Goal: Task Accomplishment & Management: Use online tool/utility

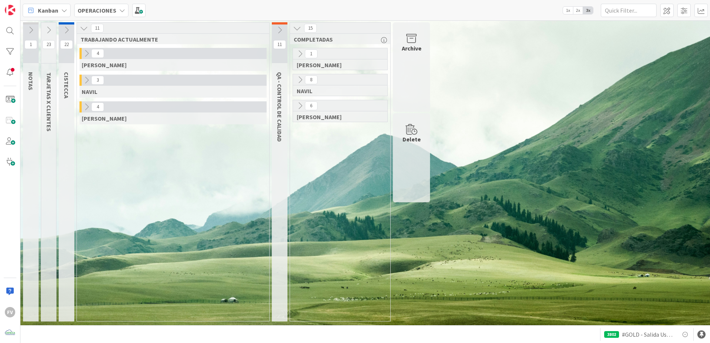
click at [91, 110] on icon at bounding box center [86, 107] width 8 height 8
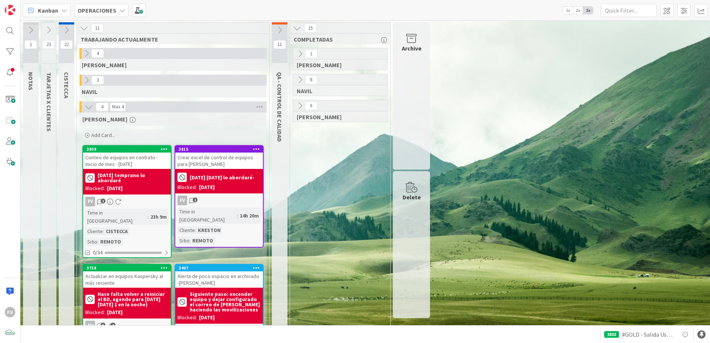
click at [299, 105] on icon at bounding box center [300, 106] width 8 height 8
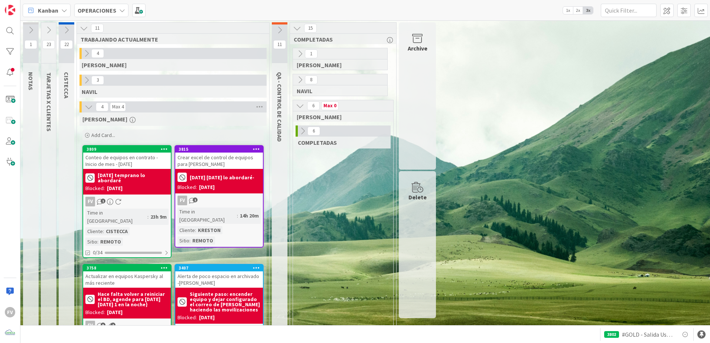
click at [307, 136] on div "6" at bounding box center [342, 130] width 95 height 11
click at [301, 128] on icon at bounding box center [302, 131] width 8 height 8
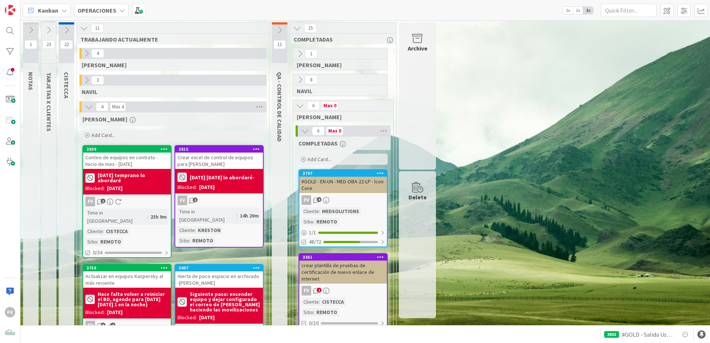
click at [301, 131] on icon at bounding box center [305, 131] width 8 height 8
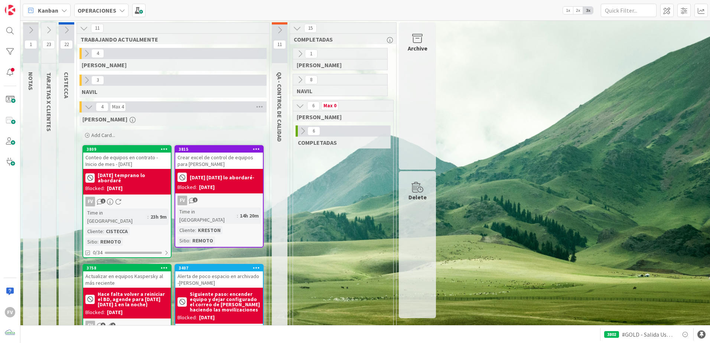
click at [294, 79] on div "8" at bounding box center [340, 79] width 94 height 11
click at [297, 79] on icon at bounding box center [300, 80] width 8 height 8
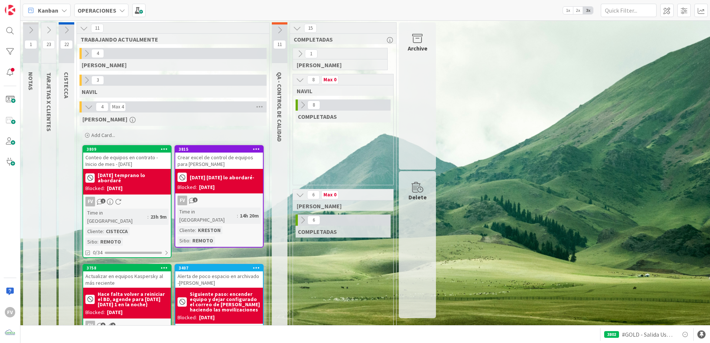
click at [302, 104] on icon at bounding box center [302, 105] width 8 height 8
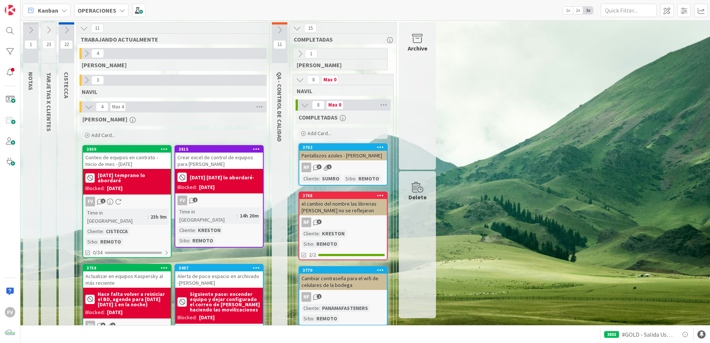
drag, startPoint x: 306, startPoint y: 105, endPoint x: 304, endPoint y: 83, distance: 22.8
click at [306, 104] on icon at bounding box center [305, 105] width 8 height 8
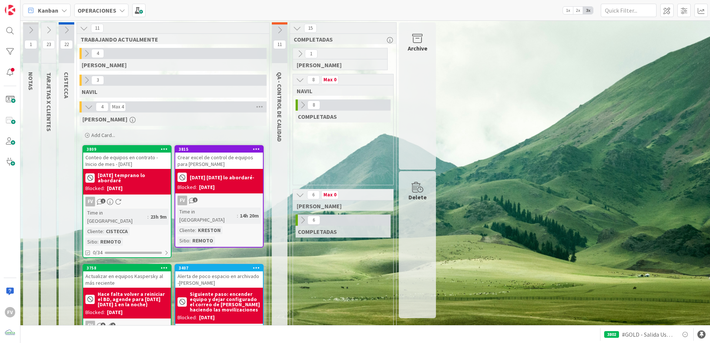
click at [302, 78] on icon at bounding box center [300, 80] width 8 height 8
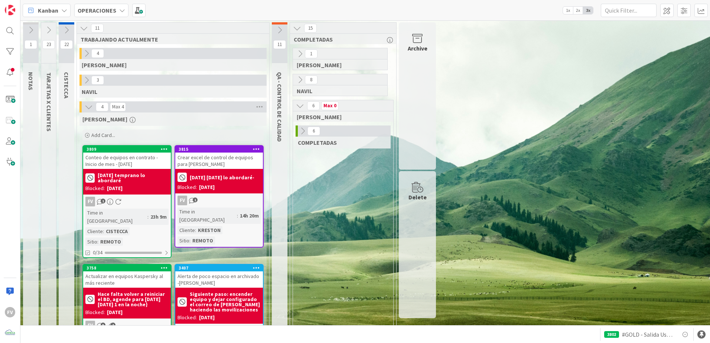
click at [303, 104] on icon at bounding box center [300, 106] width 8 height 8
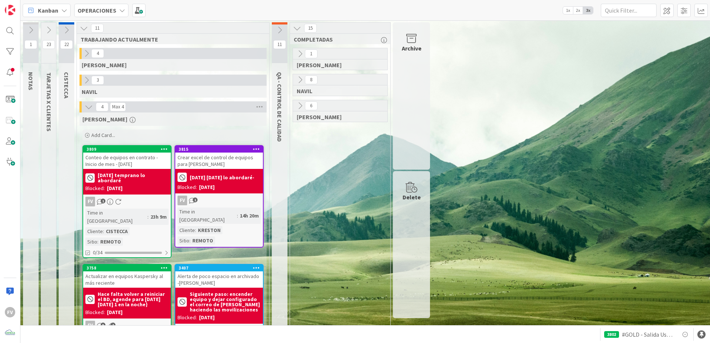
click at [350, 214] on div "1 NOTAS 23 TARJETAS X CLIENTES 22 CISTECCA 11 TRABAJANDO ACTUALMENTE 4 GABRIEL …" at bounding box center [365, 206] width 686 height 368
click at [350, 214] on icon at bounding box center [684, 334] width 9 height 9
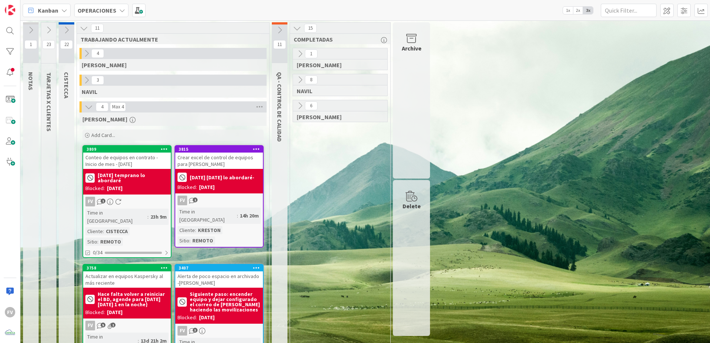
click at [350, 214] on div "1 GABRIEL 8 NAVIL 6 FERNANDO" at bounding box center [339, 217] width 97 height 339
click at [280, 31] on icon at bounding box center [279, 30] width 8 height 8
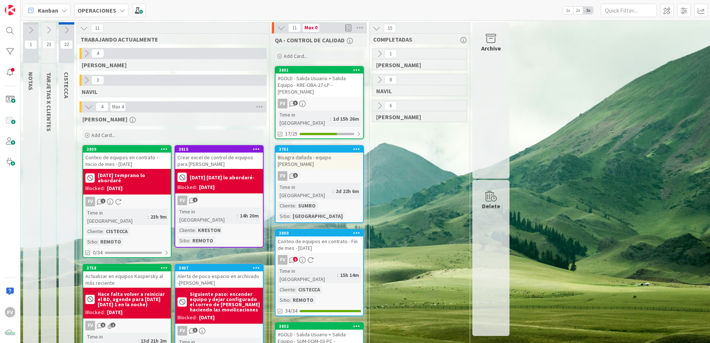
click at [280, 31] on icon at bounding box center [281, 28] width 8 height 8
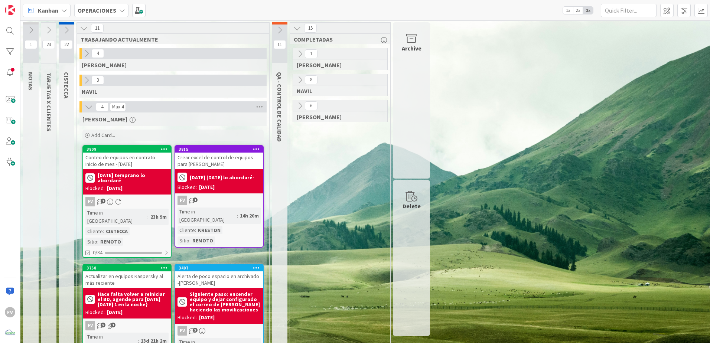
click at [279, 33] on icon at bounding box center [279, 30] width 8 height 8
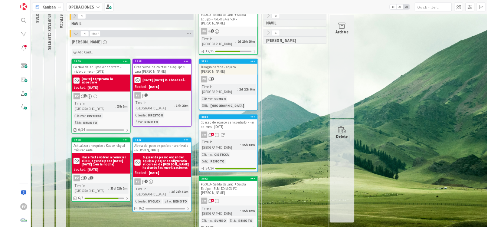
scroll to position [74, 0]
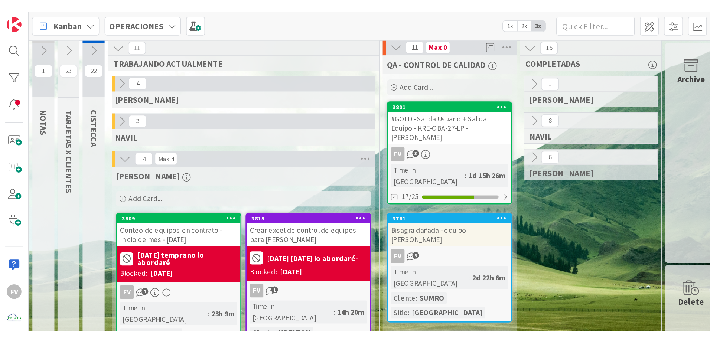
scroll to position [0, 0]
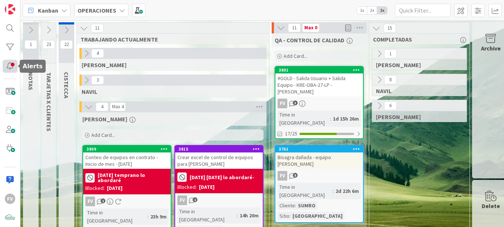
click at [12, 65] on div at bounding box center [10, 66] width 15 height 13
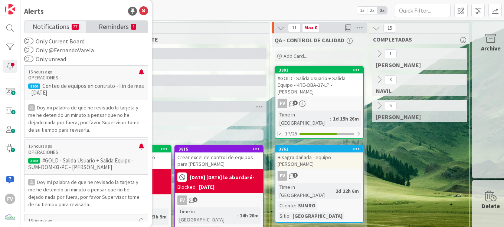
click at [125, 23] on span "Reminders" at bounding box center [114, 26] width 30 height 10
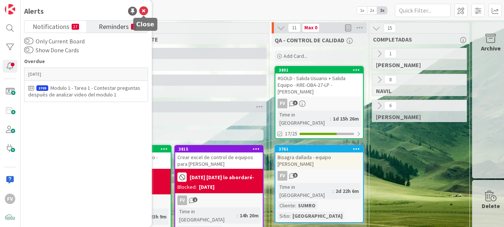
click at [143, 13] on icon at bounding box center [143, 11] width 9 height 9
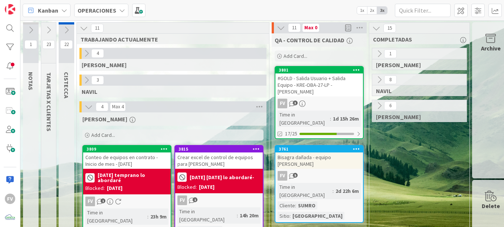
drag, startPoint x: 188, startPoint y: 12, endPoint x: 180, endPoint y: 11, distance: 7.8
click at [180, 11] on div "Kanban OPERACIONES 1x 2x 3x" at bounding box center [262, 10] width 484 height 20
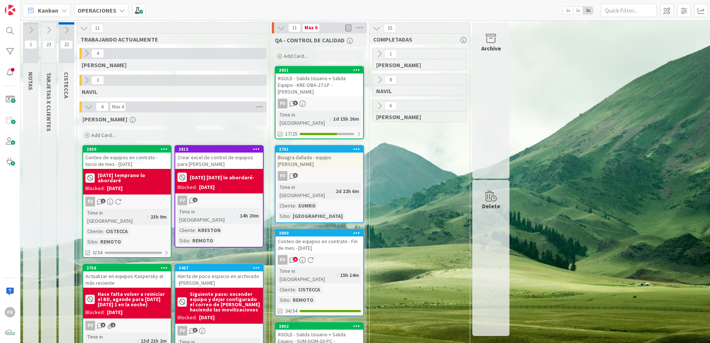
click at [278, 32] on icon at bounding box center [281, 28] width 8 height 8
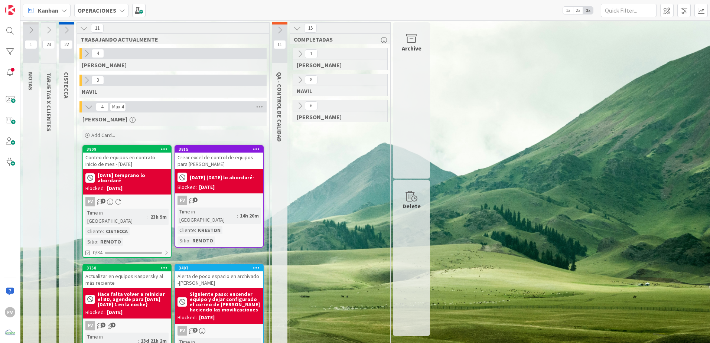
click at [292, 23] on div "15" at bounding box center [340, 28] width 100 height 11
click at [350, 39] on icon "button" at bounding box center [384, 40] width 6 height 6
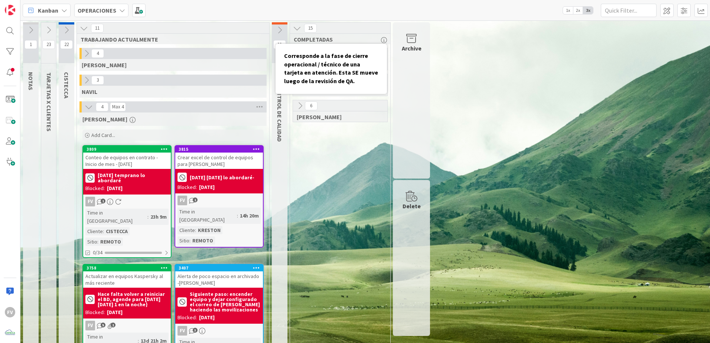
click at [298, 26] on icon at bounding box center [297, 28] width 8 height 8
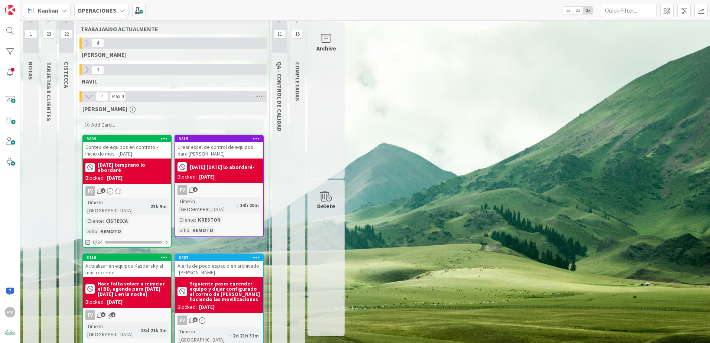
scroll to position [20, 0]
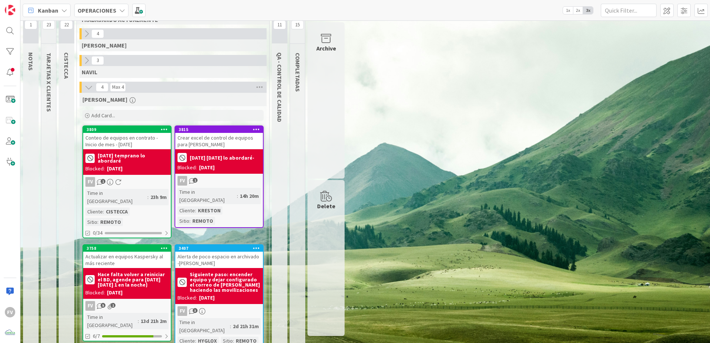
click at [350, 214] on div "1 NOTAS 23 TARJETAS X CLIENTES 22 CISTECCA 11 TRABAJANDO ACTUALMENTE 4 GABRIEL …" at bounding box center [365, 187] width 686 height 368
drag, startPoint x: 416, startPoint y: 247, endPoint x: 379, endPoint y: 233, distance: 38.9
click at [350, 214] on div "1 NOTAS 23 TARJETAS X CLIENTES 22 CISTECCA 11 TRABAJANDO ACTUALMENTE 4 GABRIEL …" at bounding box center [365, 187] width 686 height 368
click at [350, 200] on div "1 NOTAS 23 TARJETAS X CLIENTES 22 CISTECCA 11 TRABAJANDO ACTUALMENTE 4 GABRIEL …" at bounding box center [365, 187] width 686 height 368
click at [211, 214] on div "[DATE]" at bounding box center [207, 298] width 16 height 8
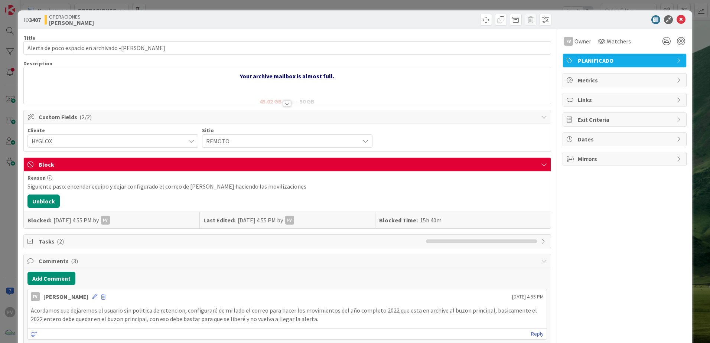
click at [66, 214] on span "Tasks ( 2 )" at bounding box center [230, 241] width 383 height 9
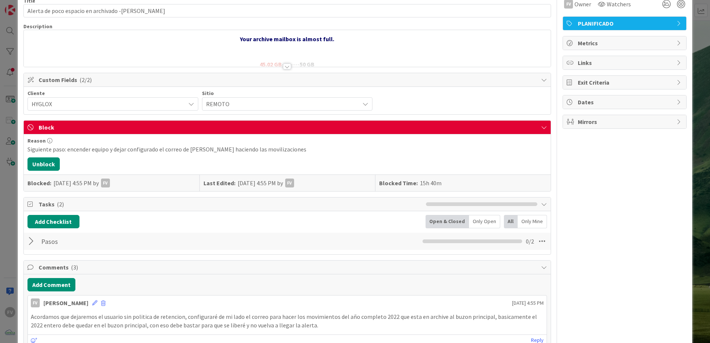
click at [27, 214] on div "Pasos Checklist Name 5 / 64 Pasos 0 / 2" at bounding box center [287, 241] width 527 height 17
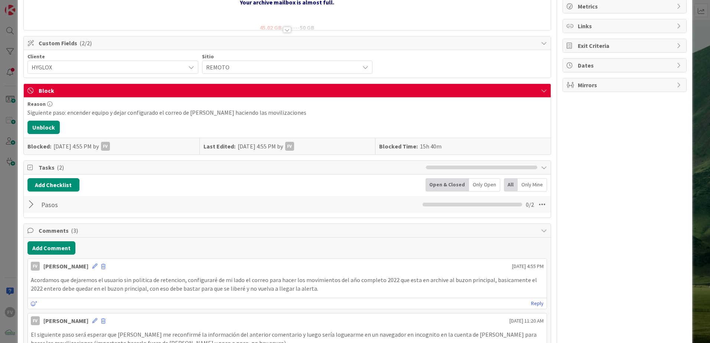
scroll to position [74, 0]
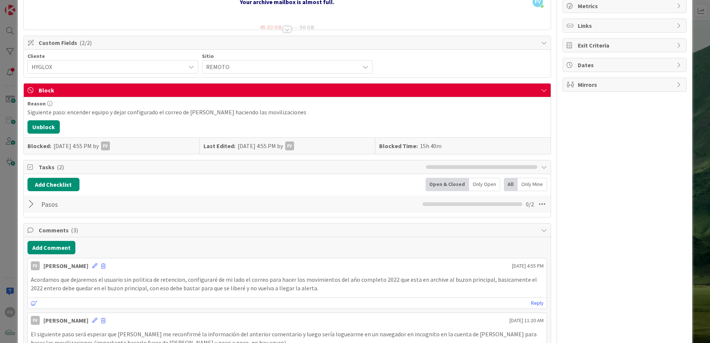
click at [30, 202] on div at bounding box center [32, 203] width 10 height 13
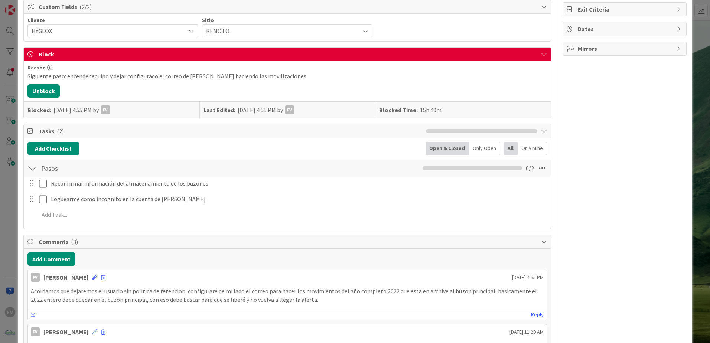
scroll to position [111, 0]
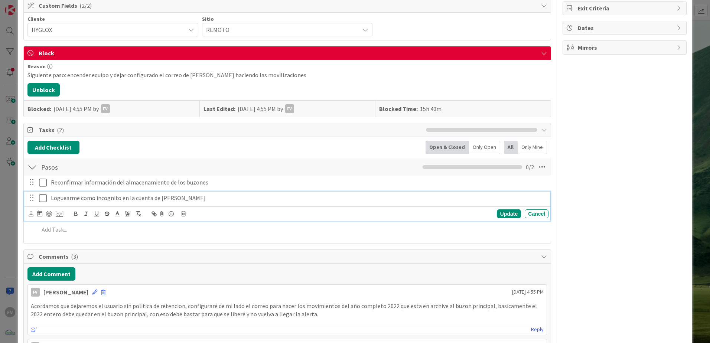
click at [219, 199] on p "Loguearme como incognito en la cuenta de Diana" at bounding box center [298, 198] width 494 height 9
click at [184, 212] on icon at bounding box center [183, 213] width 4 height 5
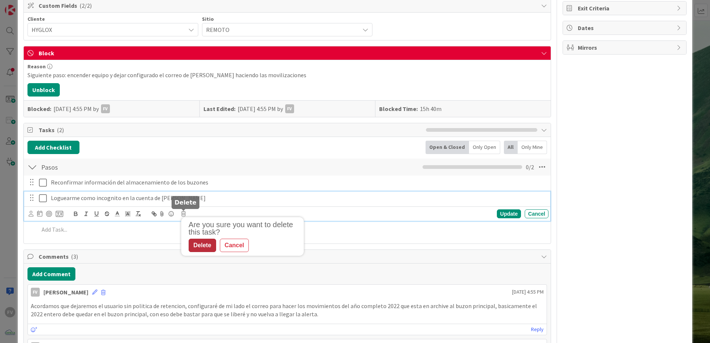
click at [198, 214] on div "Delete" at bounding box center [202, 245] width 27 height 13
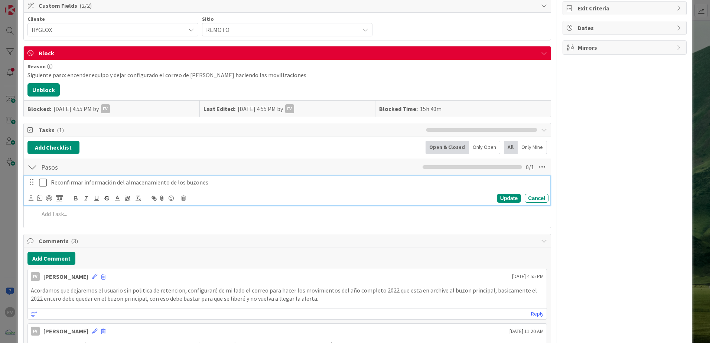
click at [172, 183] on p "Reconfirmar información del almacenamiento de los buzones" at bounding box center [298, 182] width 494 height 9
click at [185, 199] on icon at bounding box center [183, 198] width 4 height 5
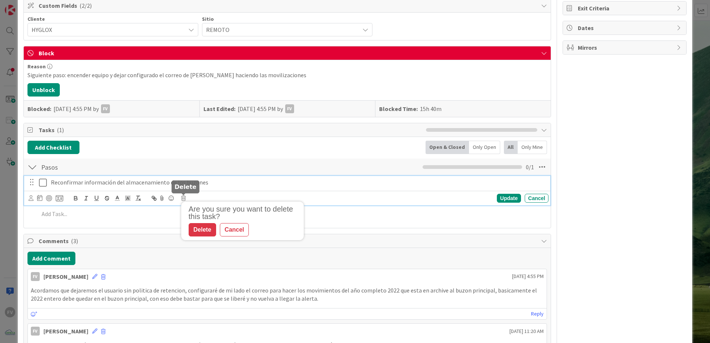
click at [192, 214] on div "Delete" at bounding box center [202, 229] width 27 height 13
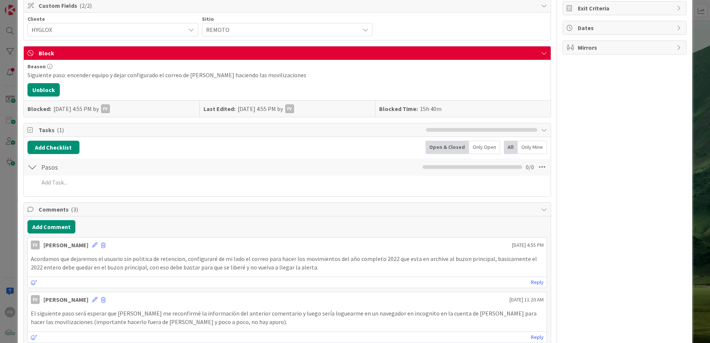
scroll to position [10, 0]
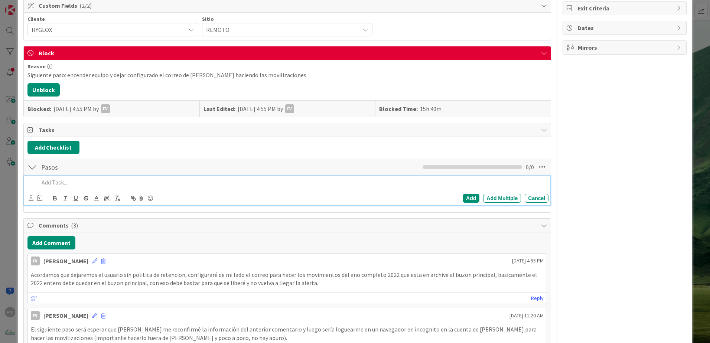
click at [59, 183] on p at bounding box center [292, 182] width 506 height 9
click at [81, 182] on p "Cambiar politica a "no policy"" at bounding box center [292, 182] width 506 height 9
click at [350, 197] on div "Add" at bounding box center [471, 198] width 17 height 9
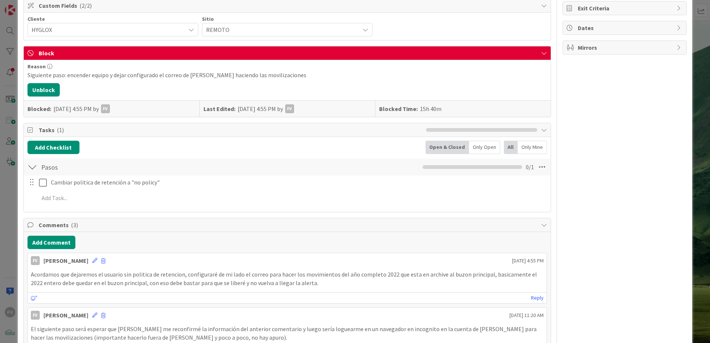
scroll to position [20, 0]
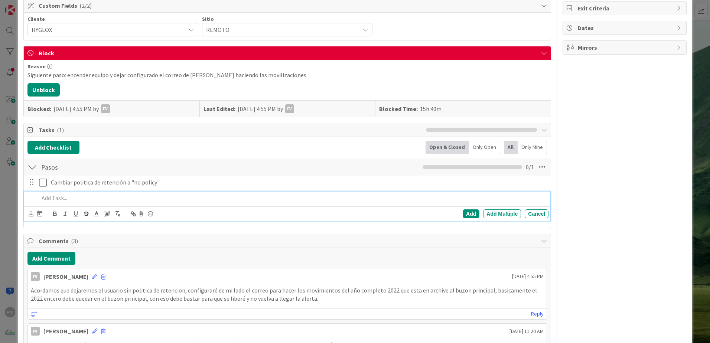
click at [72, 196] on p at bounding box center [292, 198] width 506 height 9
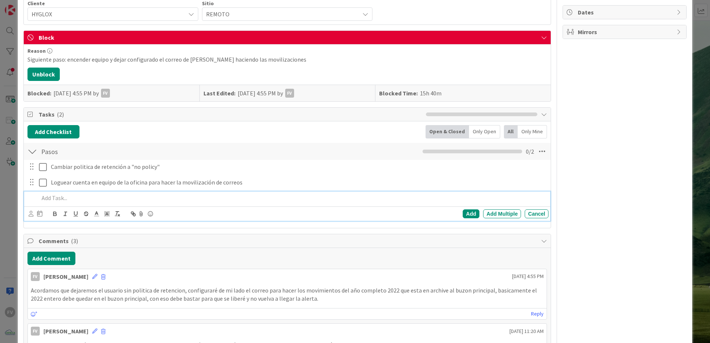
click at [350, 171] on div "FV Owner Watchers PLANIFICADO Metrics Links Exit Criteria Dates Mirrors" at bounding box center [624, 301] width 124 height 799
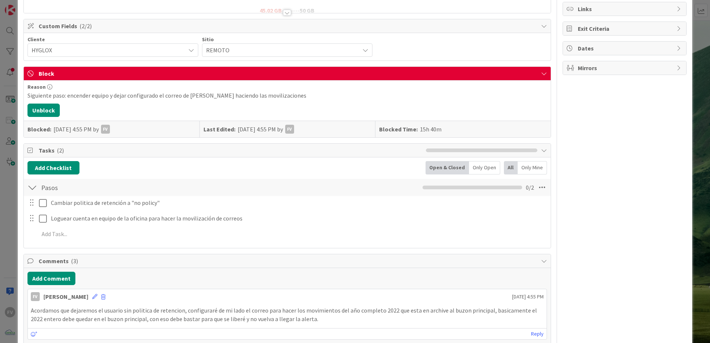
scroll to position [90, 0]
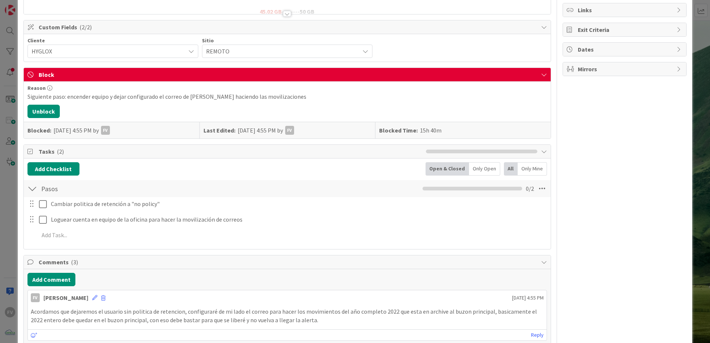
click at [1, 109] on div "ID 3407 OPERACIONES FERNANDO Title 49 / 128 Alerta de poco espacio en archivado…" at bounding box center [355, 171] width 710 height 343
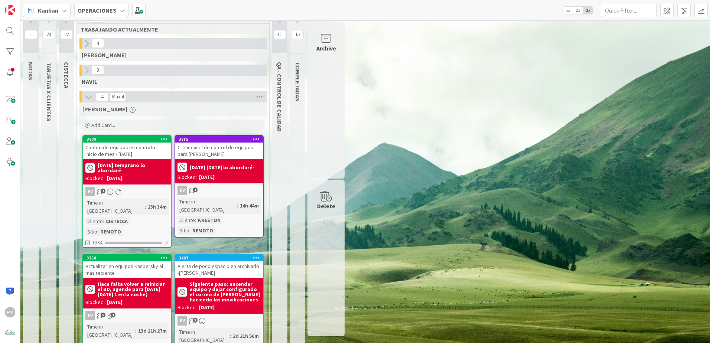
scroll to position [20, 0]
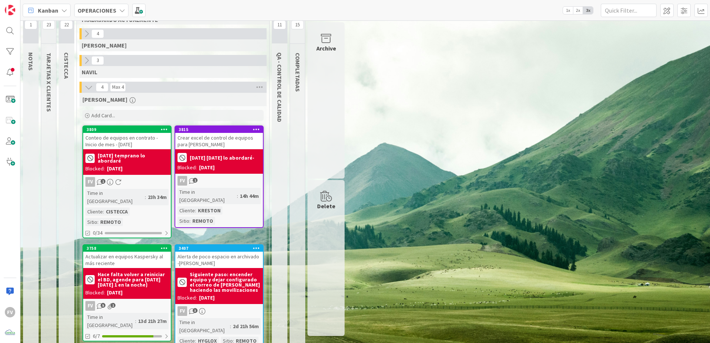
click at [129, 214] on b "Hace falta volver a reiniciar el BD, agende para [DATE] [DATE] 1 en la noche}" at bounding box center [133, 280] width 71 height 16
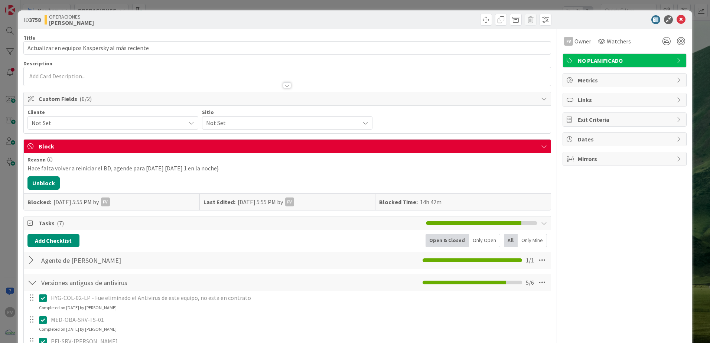
click at [9, 173] on div "ID 3758 OPERACIONES FERNANDO Title 47 / 128 Actualizar en equipos Kaspersky al …" at bounding box center [355, 171] width 710 height 343
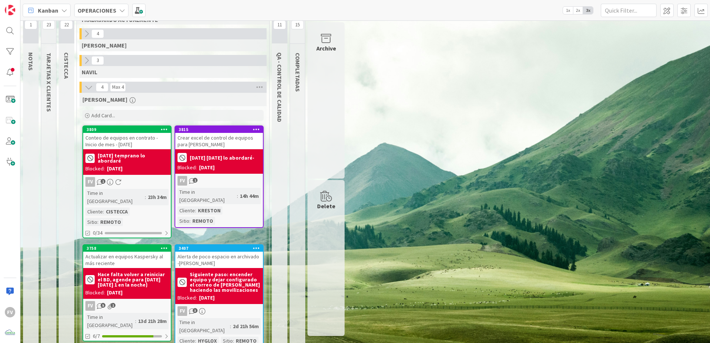
click at [86, 61] on icon at bounding box center [86, 60] width 8 height 8
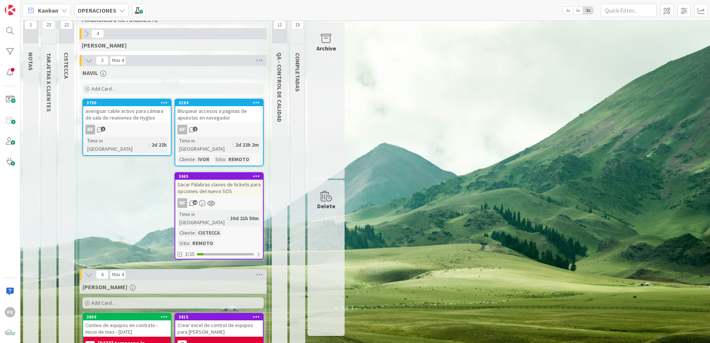
click at [86, 61] on icon at bounding box center [89, 60] width 8 height 8
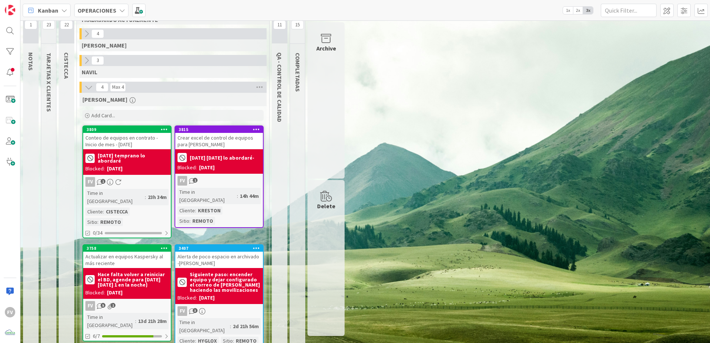
click at [84, 35] on icon at bounding box center [86, 34] width 8 height 8
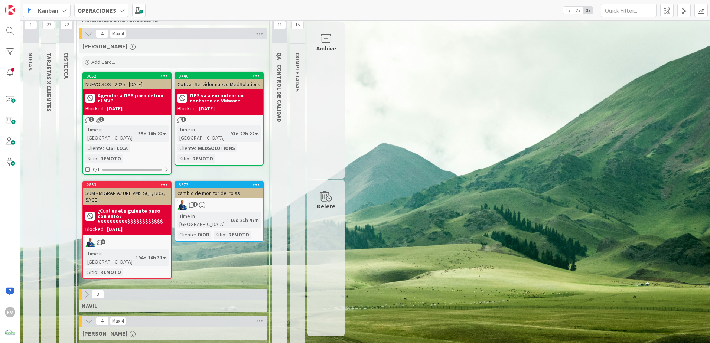
drag, startPoint x: 84, startPoint y: 35, endPoint x: 76, endPoint y: 45, distance: 13.0
click at [76, 45] on div "11 TRABAJANDO ACTUALMENTE 4 Max 4 GABRIEL Add Card... 3440 Cotizar Servidor nue…" at bounding box center [172, 304] width 195 height 602
click at [85, 32] on icon at bounding box center [89, 34] width 8 height 8
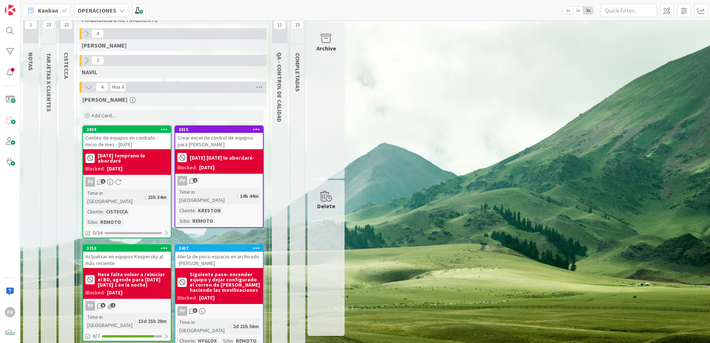
click at [316, 86] on div "Archive" at bounding box center [325, 100] width 37 height 156
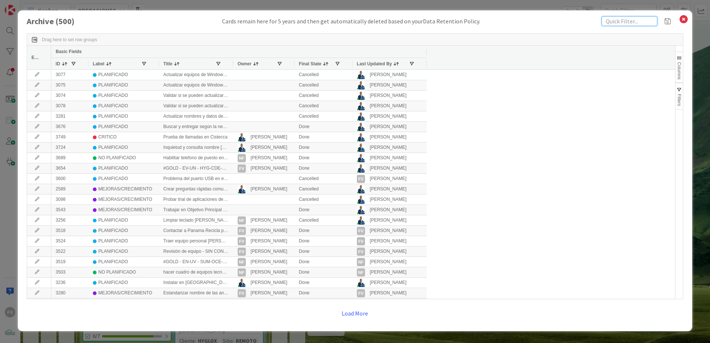
click at [350, 23] on input "text" at bounding box center [629, 21] width 56 height 10
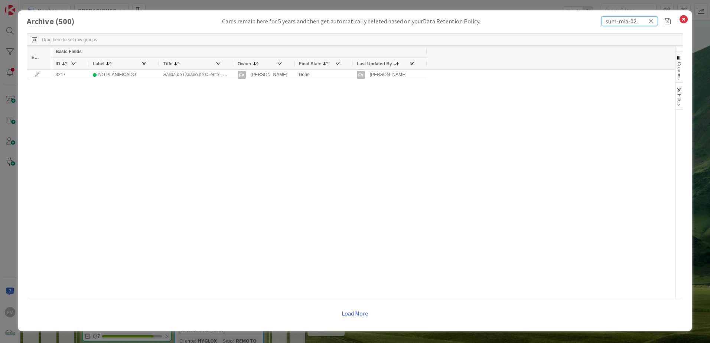
type input "sum-mia-02"
click at [233, 65] on div "Owner" at bounding box center [263, 64] width 61 height 12
click at [233, 64] on div at bounding box center [232, 64] width 3 height 12
click at [215, 64] on div "Title" at bounding box center [189, 64] width 52 height 8
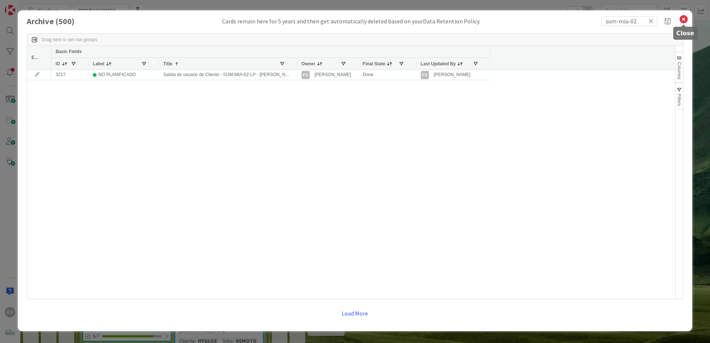
click at [350, 22] on icon at bounding box center [684, 19] width 10 height 10
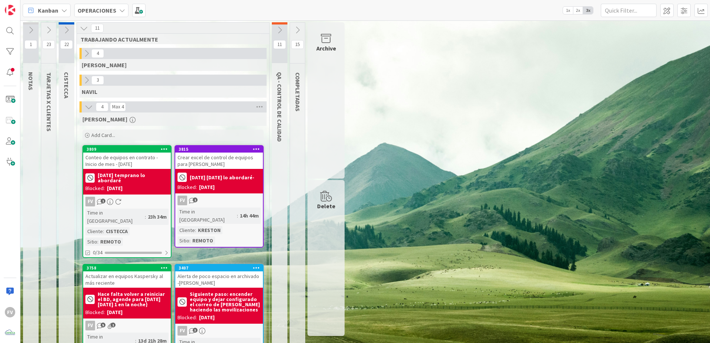
click at [46, 32] on icon at bounding box center [49, 30] width 8 height 8
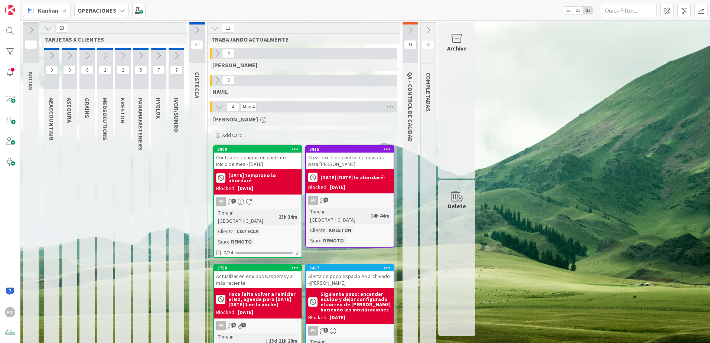
click at [159, 55] on icon at bounding box center [158, 56] width 8 height 8
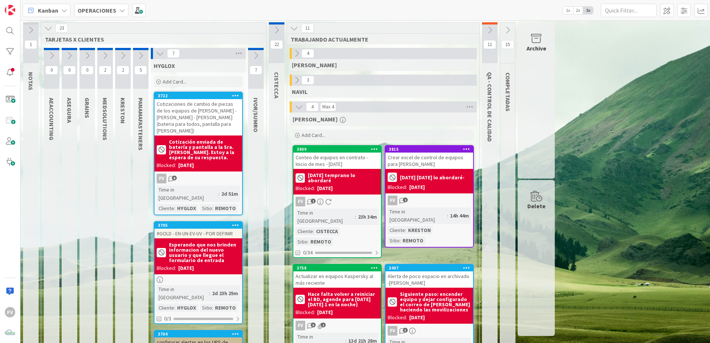
click at [199, 114] on div "Cotizaciones de cambio de piezas de los equipos de Daphne - Kathia - Rogelio (b…" at bounding box center [198, 117] width 88 height 36
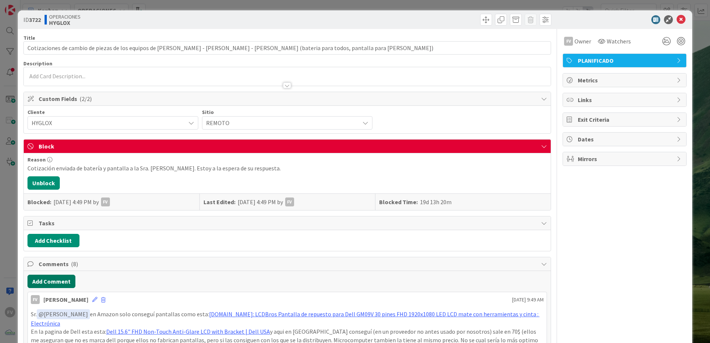
click at [62, 214] on button "Add Comment" at bounding box center [51, 281] width 48 height 13
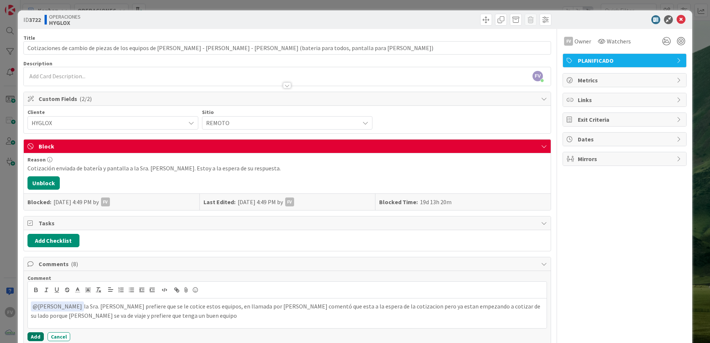
click at [35, 214] on button "Add" at bounding box center [35, 336] width 16 height 9
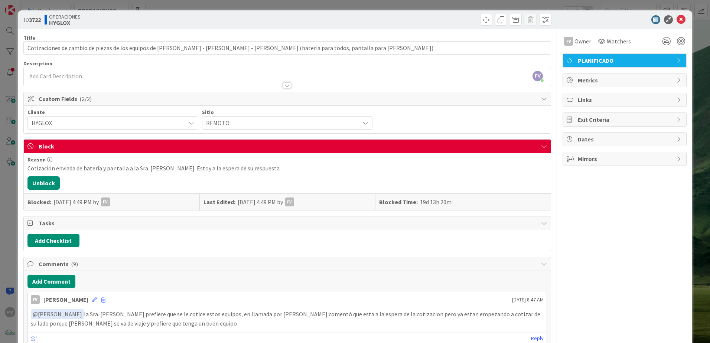
click at [10, 173] on div "ID 3722 OPERACIONES HYGLOX Title 119 / 128 Cotizaciones de cambio de piezas de …" at bounding box center [355, 171] width 710 height 343
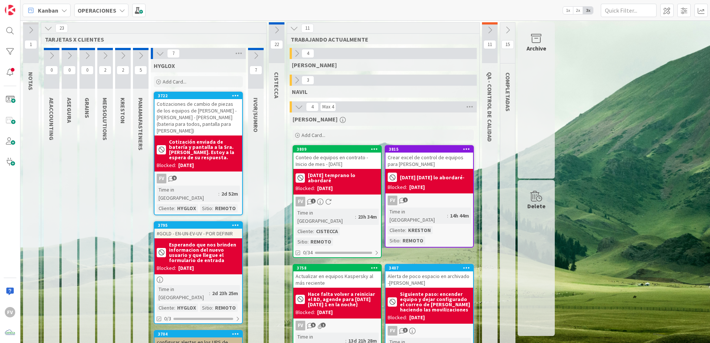
click at [157, 58] on button at bounding box center [160, 54] width 10 height 10
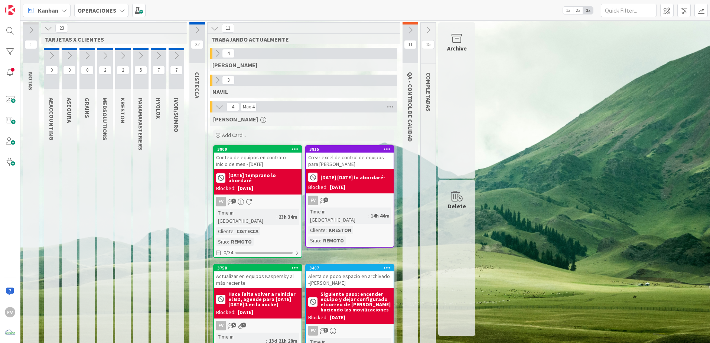
click at [142, 58] on icon at bounding box center [141, 56] width 8 height 8
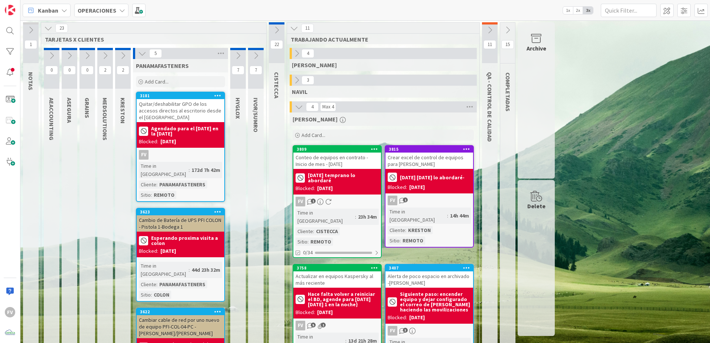
click at [142, 54] on icon at bounding box center [142, 53] width 8 height 8
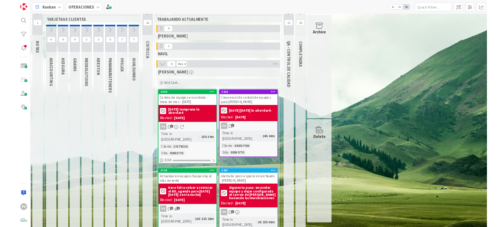
scroll to position [20, 0]
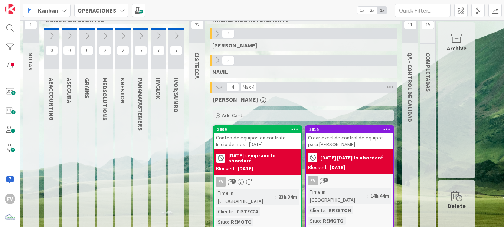
drag, startPoint x: 245, startPoint y: 0, endPoint x: 391, endPoint y: 124, distance: 191.0
click at [350, 124] on div "FERNANDO Add Card... 3815 Crear excel de control de equipos para Kreston Mañana…" at bounding box center [303, 228] width 187 height 270
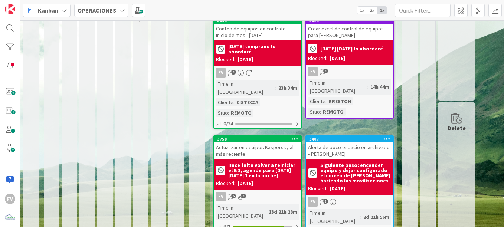
scroll to position [131, 0]
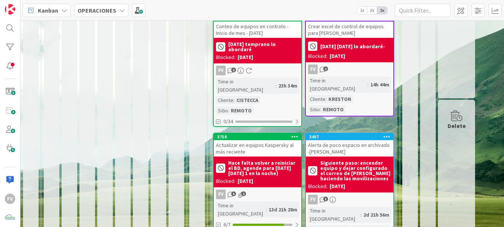
click at [275, 177] on div "Blocked: 01/10/2025" at bounding box center [257, 181] width 83 height 8
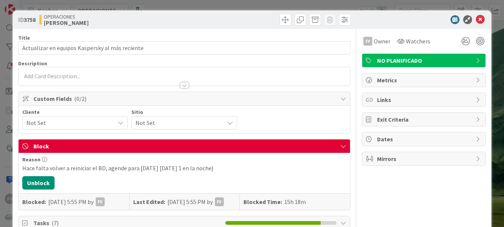
click at [350, 33] on div "ID 3758 OPERACIONES FERNANDO Title 47 / 128 Actualizar en equipos Kaspersky al …" at bounding box center [252, 113] width 504 height 227
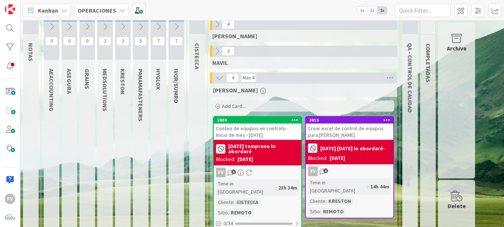
scroll to position [20, 0]
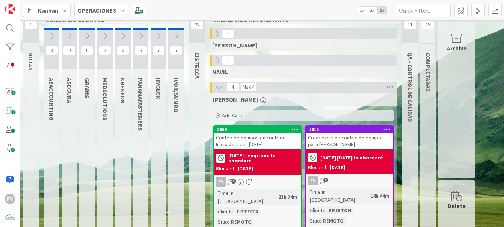
click at [171, 38] on button at bounding box center [177, 35] width 16 height 11
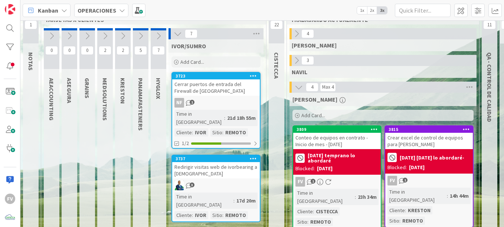
click at [174, 35] on icon at bounding box center [178, 34] width 8 height 8
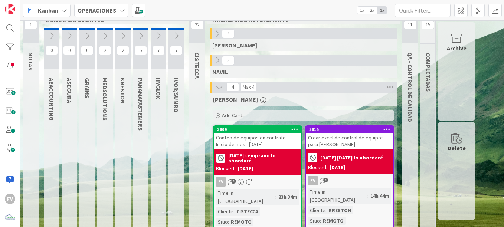
click at [154, 37] on icon at bounding box center [158, 36] width 8 height 8
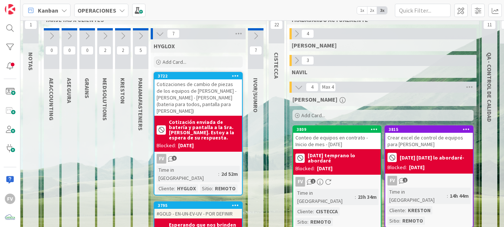
click at [154, 37] on div "7" at bounding box center [198, 33] width 95 height 11
click at [162, 32] on icon at bounding box center [160, 34] width 8 height 8
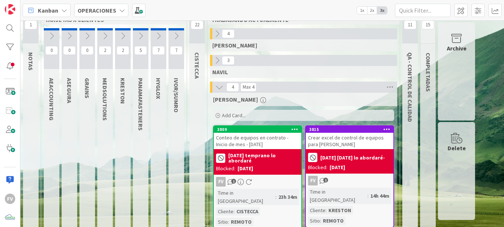
scroll to position [0, 0]
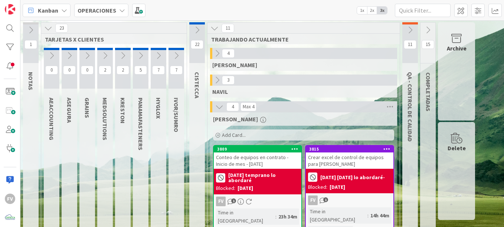
click at [47, 25] on icon at bounding box center [48, 28] width 8 height 8
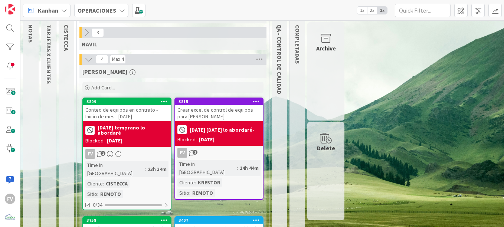
scroll to position [24, 0]
